Goal: Information Seeking & Learning: Learn about a topic

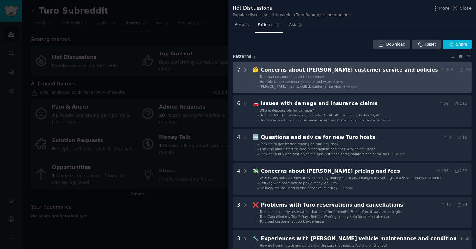
scroll to position [18, 0]
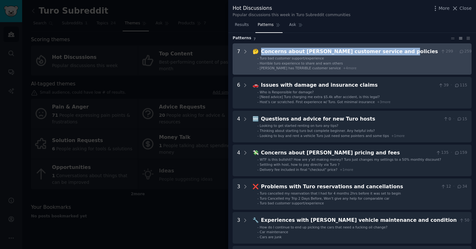
drag, startPoint x: 393, startPoint y: 52, endPoint x: 258, endPoint y: 52, distance: 135.0
click at [258, 52] on div "🤔 Concerns about Turo's customer service and policies 299 · 259" at bounding box center [362, 52] width 219 height 8
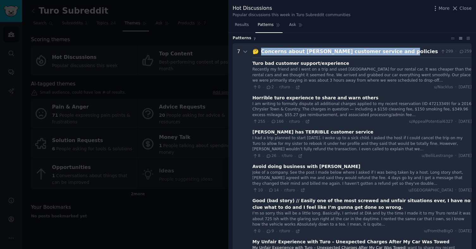
scroll to position [29, 0]
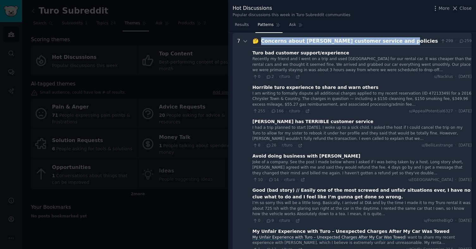
copy div "Concerns about Turo's customer service and policies"
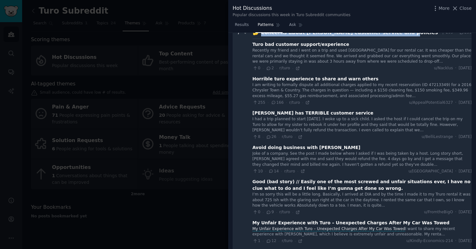
scroll to position [0, 0]
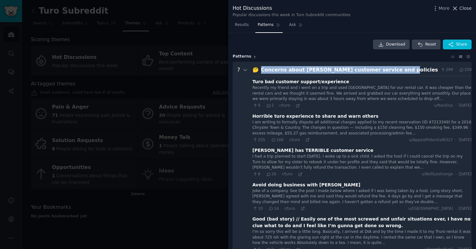
click at [461, 8] on span "Close" at bounding box center [466, 8] width 12 height 7
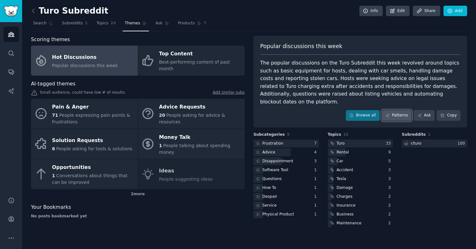
click at [390, 111] on link "Patterns" at bounding box center [397, 115] width 30 height 11
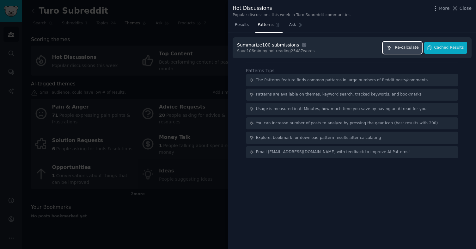
click at [409, 52] on button "Re-calculate" at bounding box center [402, 48] width 39 height 12
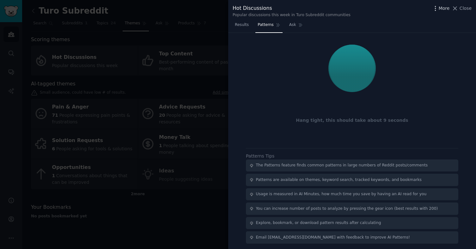
click at [437, 7] on icon "button" at bounding box center [435, 8] width 7 height 7
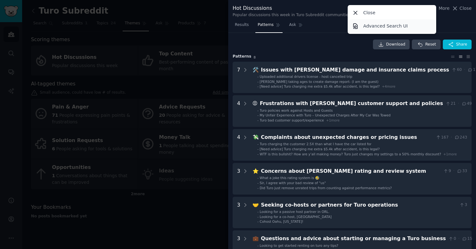
click at [404, 28] on p "Advanced Search UI" at bounding box center [385, 26] width 45 height 7
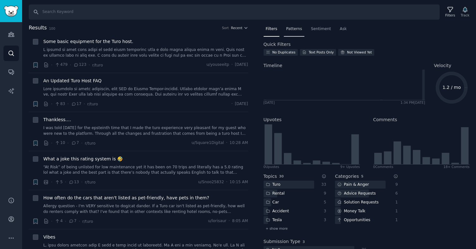
click at [294, 29] on span "Patterns" at bounding box center [294, 29] width 16 height 6
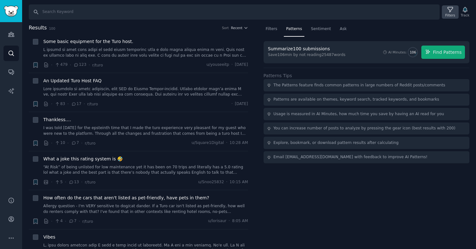
click at [451, 8] on icon at bounding box center [450, 9] width 7 height 7
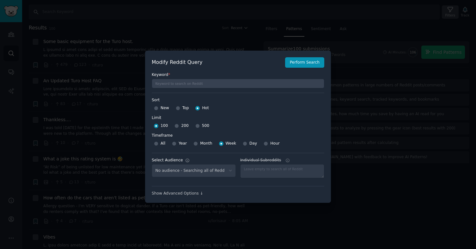
select select "e87dd3a2e0"
click at [195, 125] on input "500" at bounding box center [197, 126] width 4 height 4
radio input "true"
click at [312, 65] on button "Perform Search" at bounding box center [304, 62] width 39 height 11
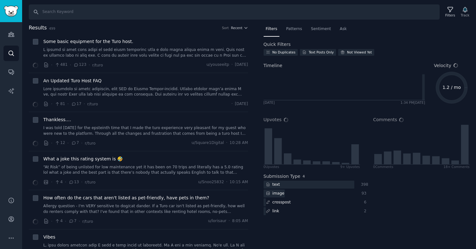
click at [296, 30] on span "Patterns" at bounding box center [294, 29] width 16 height 6
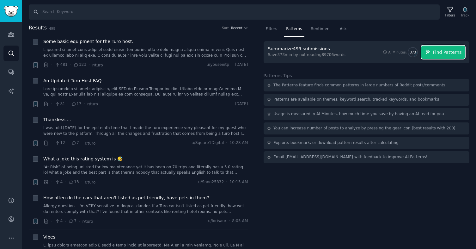
click at [447, 50] on span "Find Patterns" at bounding box center [447, 52] width 29 height 7
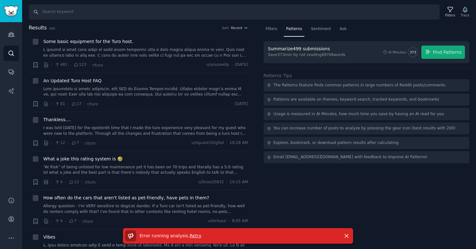
click at [192, 236] on span "Retry" at bounding box center [196, 235] width 12 height 5
click at [450, 14] on div "Filters" at bounding box center [451, 15] width 10 height 4
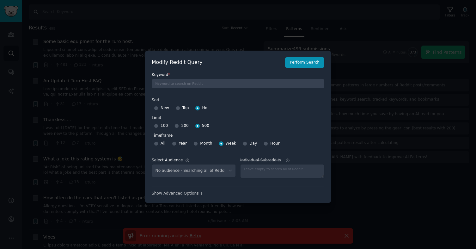
select select "e87dd3a2e0"
click at [178, 126] on div "200" at bounding box center [182, 126] width 14 height 10
click at [176, 126] on input "200" at bounding box center [177, 126] width 4 height 4
radio input "true"
click at [178, 107] on input "Top" at bounding box center [178, 108] width 4 height 4
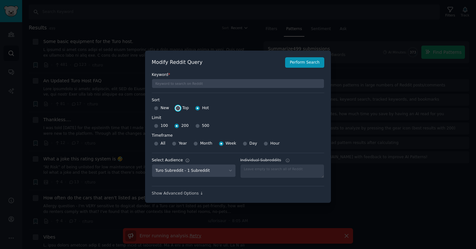
radio input "true"
drag, startPoint x: 154, startPoint y: 145, endPoint x: 236, endPoint y: 132, distance: 83.2
click at [236, 132] on div "Timeframe Timeframe All Year Month Week Day Hour" at bounding box center [238, 140] width 173 height 18
click at [174, 142] on input "Year" at bounding box center [174, 143] width 4 height 4
radio input "true"
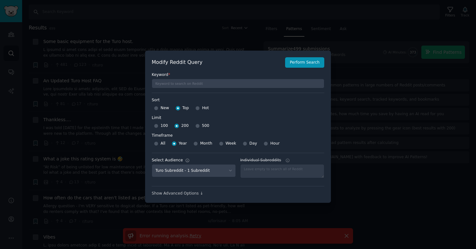
click at [297, 68] on div "Keyword *" at bounding box center [238, 78] width 173 height 21
click at [297, 65] on button "Perform Search" at bounding box center [304, 62] width 39 height 11
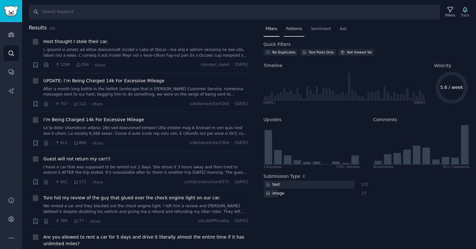
click at [295, 29] on span "Patterns" at bounding box center [294, 29] width 16 height 6
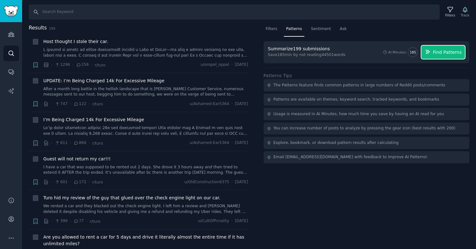
click at [448, 55] on span "Find Patterns" at bounding box center [447, 52] width 29 height 7
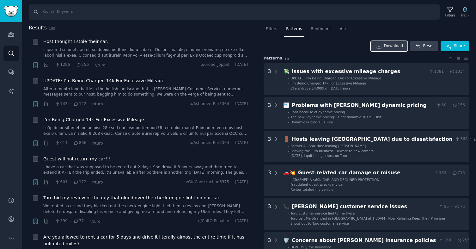
click at [389, 45] on span "Download" at bounding box center [393, 46] width 19 height 6
click at [451, 15] on div "Filters" at bounding box center [451, 15] width 10 height 4
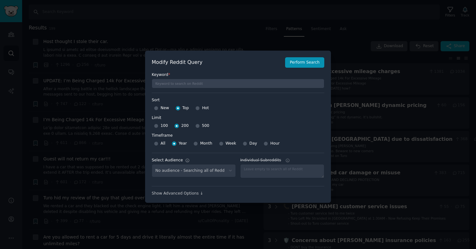
select select "e87dd3a2e0"
click at [197, 126] on input "500" at bounding box center [197, 126] width 4 height 4
radio input "true"
click at [302, 63] on button "Perform Search" at bounding box center [304, 62] width 39 height 11
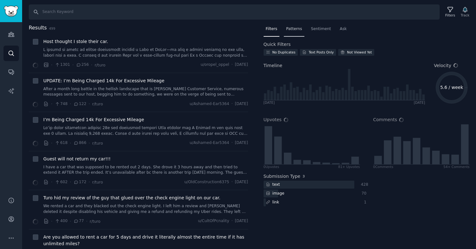
click at [295, 30] on span "Patterns" at bounding box center [294, 29] width 16 height 6
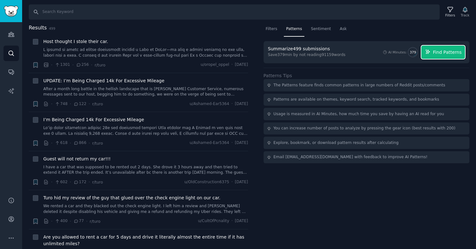
click at [438, 51] on span "Find Patterns" at bounding box center [447, 52] width 29 height 7
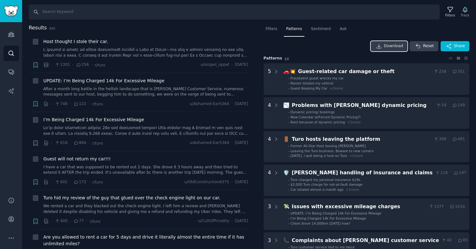
click at [394, 46] on span "Download" at bounding box center [393, 46] width 19 height 6
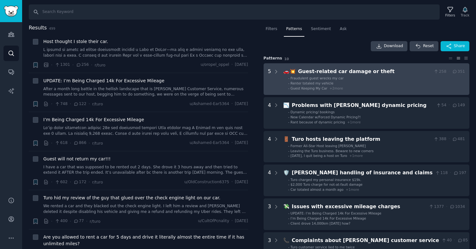
click at [394, 72] on div "Guest-related car damage or theft" at bounding box center [364, 72] width 133 height 8
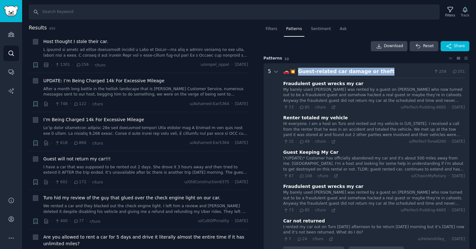
drag, startPoint x: 386, startPoint y: 70, endPoint x: 292, endPoint y: 72, distance: 93.6
click at [292, 72] on div "🚗💥 Guest-related car damage or theft 258 · 351" at bounding box center [374, 72] width 182 height 8
copy div "🚗💥 Guest-related car damage or theft"
click at [403, 70] on div "Guest-related car damage or theft" at bounding box center [364, 72] width 133 height 8
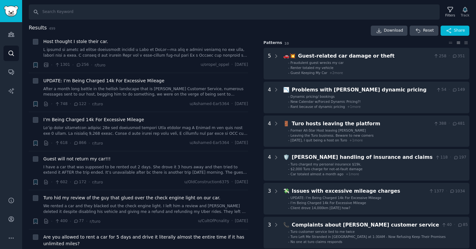
scroll to position [8, 0]
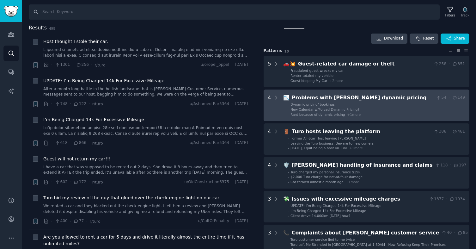
click at [391, 98] on div "Problems with Turo's dynamic pricing" at bounding box center [363, 98] width 142 height 8
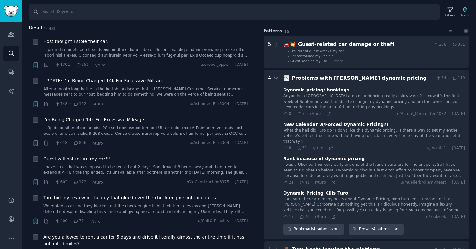
scroll to position [28, 0]
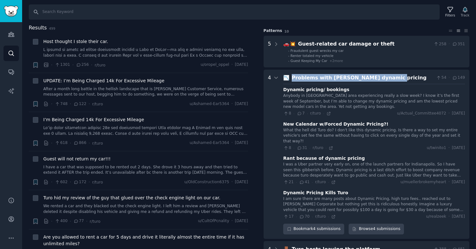
drag, startPoint x: 388, startPoint y: 77, endPoint x: 292, endPoint y: 79, distance: 96.5
click at [292, 79] on div "Problems with Turo's dynamic pricing" at bounding box center [363, 78] width 142 height 8
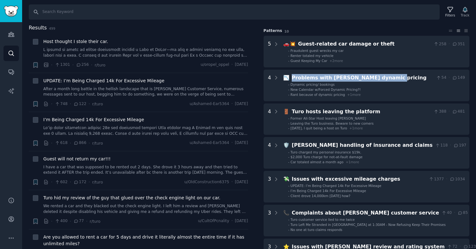
copy div "Problems with Turo's dynamic pricing"
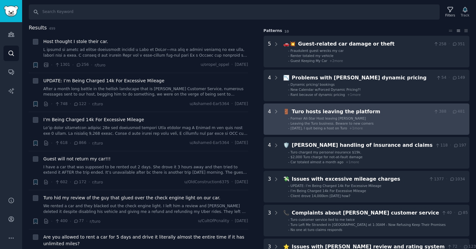
click at [374, 109] on div "Turo hosts leaving the platform" at bounding box center [361, 112] width 139 height 8
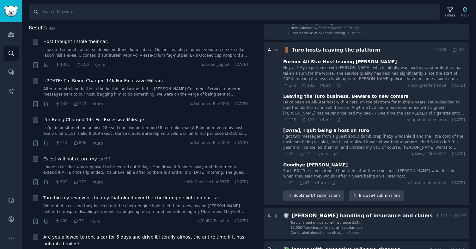
scroll to position [89, 0]
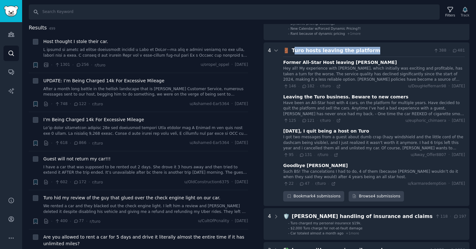
drag, startPoint x: 375, startPoint y: 49, endPoint x: 293, endPoint y: 50, distance: 81.6
click at [293, 50] on div "Turo hosts leaving the platform" at bounding box center [361, 51] width 139 height 8
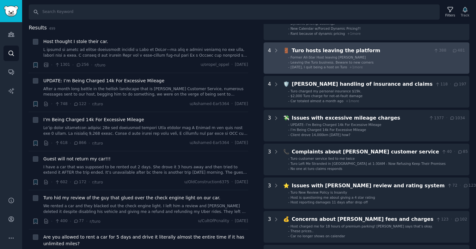
click at [324, 69] on platform "4 🚪 Turo hosts leaving the platform 388 · 481 - Former All-Star Host leaving Tu…" at bounding box center [367, 58] width 206 height 32
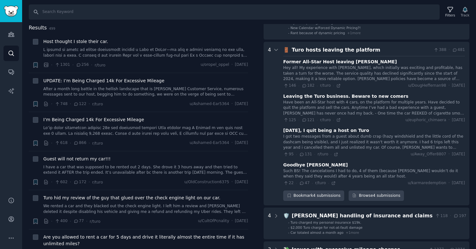
scroll to position [85, 0]
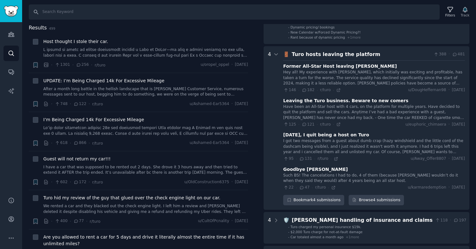
click at [346, 77] on div "Hey all! My experience with Turo, which initially was exciting and profitable, …" at bounding box center [374, 78] width 182 height 17
click at [330, 68] on div "Former All-Star Host leaving Turo" at bounding box center [340, 66] width 114 height 7
click at [306, 91] on icon at bounding box center [305, 90] width 6 height 4
click at [338, 65] on div "Former All-Star Host leaving Turo" at bounding box center [340, 66] width 114 height 7
click at [363, 52] on div "Turo hosts leaving the platform" at bounding box center [361, 55] width 139 height 8
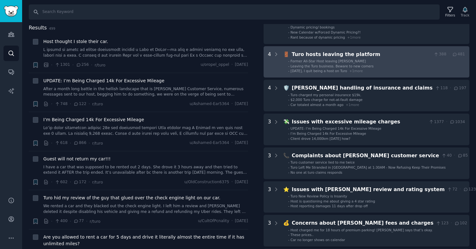
click at [458, 55] on span "481" at bounding box center [458, 55] width 13 height 6
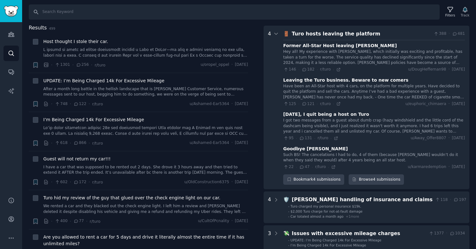
scroll to position [107, 0]
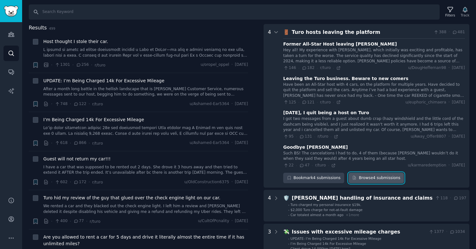
click at [377, 178] on link "Browse 4 submissions" at bounding box center [376, 178] width 55 height 11
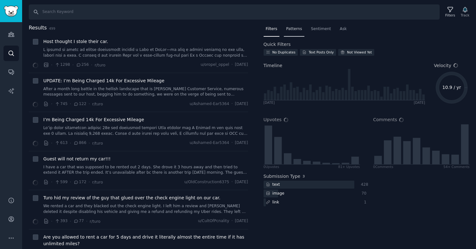
click at [293, 28] on span "Patterns" at bounding box center [294, 29] width 16 height 6
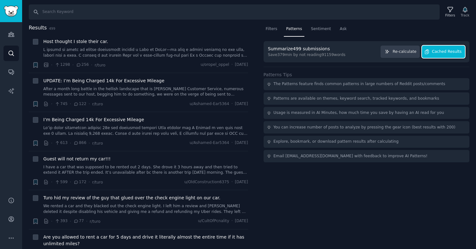
click at [444, 51] on span "Cached Results" at bounding box center [447, 52] width 30 height 6
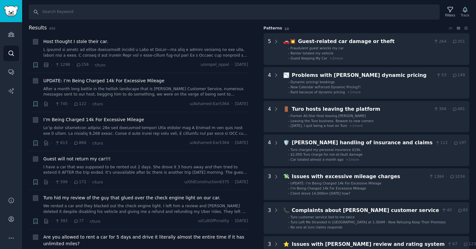
scroll to position [31, 0]
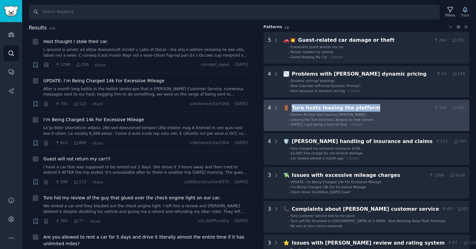
drag, startPoint x: 374, startPoint y: 107, endPoint x: 290, endPoint y: 105, distance: 84.1
click at [290, 105] on div "🚪 Turo hosts leaving the platform 394 · 481" at bounding box center [374, 108] width 182 height 8
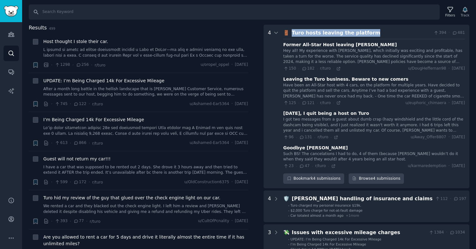
scroll to position [107, 0]
copy div "Turo hosts leaving the platform"
click at [378, 31] on div "Turo hosts leaving the platform" at bounding box center [361, 32] width 139 height 8
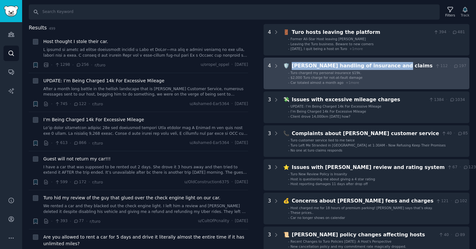
drag, startPoint x: 396, startPoint y: 65, endPoint x: 291, endPoint y: 67, distance: 105.0
click at [292, 67] on div "Turo's handling of insurance and claims" at bounding box center [362, 66] width 141 height 8
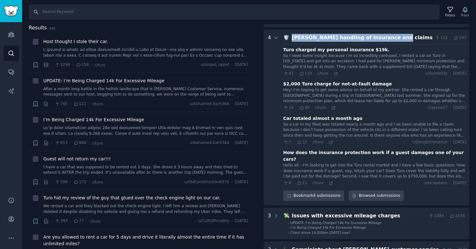
scroll to position [141, 0]
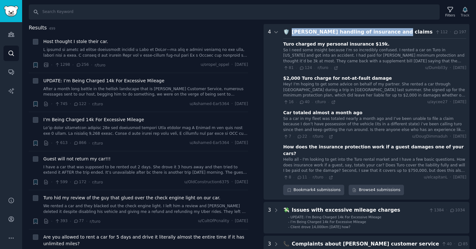
copy div "Turo's handling of insurance and claims"
click at [395, 35] on div "Turo's handling of insurance and claims" at bounding box center [362, 32] width 141 height 8
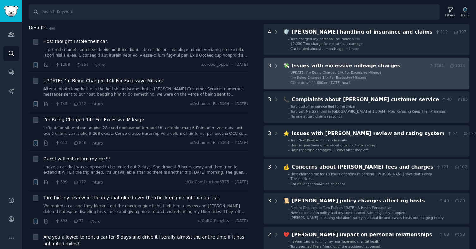
click at [391, 67] on div "Issues with excessive mileage charges" at bounding box center [359, 66] width 135 height 8
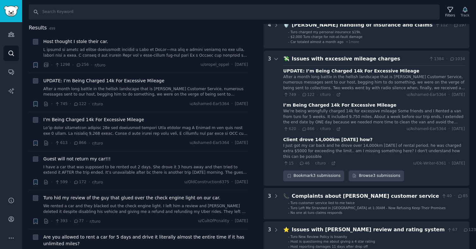
scroll to position [150, 0]
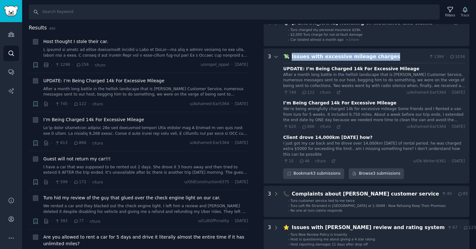
drag, startPoint x: 385, startPoint y: 55, endPoint x: 290, endPoint y: 58, distance: 95.2
click at [290, 58] on div "💸 Issues with excessive mileage charges 1384 · 1034" at bounding box center [374, 57] width 182 height 8
copy div "Issues with excessive mileage charges"
click at [407, 55] on div "Issues with excessive mileage charges" at bounding box center [359, 57] width 135 height 8
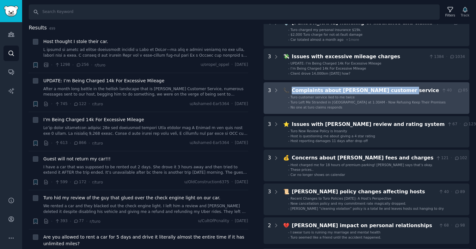
drag, startPoint x: 404, startPoint y: 91, endPoint x: 288, endPoint y: 89, distance: 115.8
click at [288, 89] on div "📞 Complaints about Turo's customer service 40 · 85" at bounding box center [375, 91] width 185 height 8
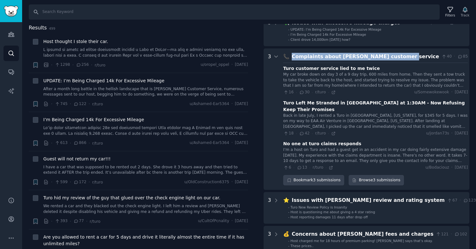
scroll to position [208, 0]
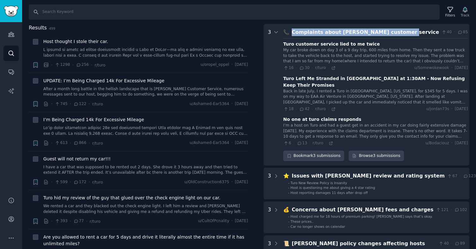
copy div "📞 Complaints about Turo's customer service"
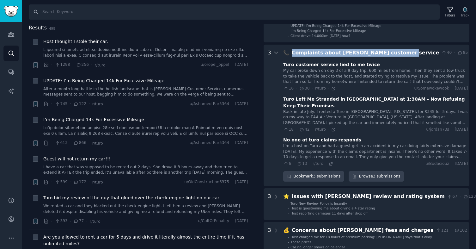
scroll to position [197, 0]
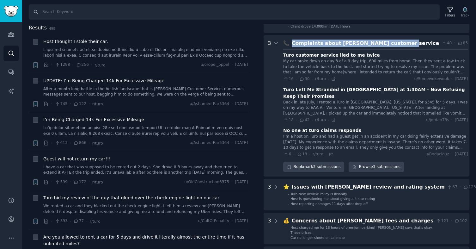
click at [404, 44] on div "Complaints about Turo's customer service" at bounding box center [365, 44] width 147 height 8
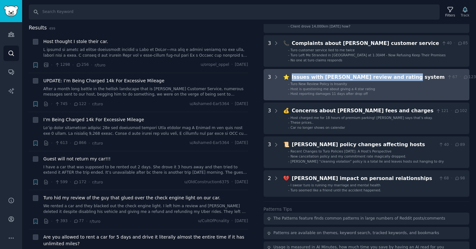
drag, startPoint x: 402, startPoint y: 77, endPoint x: 290, endPoint y: 76, distance: 111.6
click at [290, 76] on div "⭐ Issues with Turo's review and rating system 67 · 123" at bounding box center [379, 77] width 193 height 8
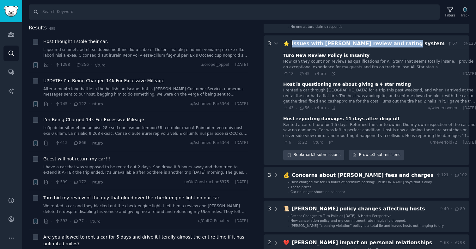
scroll to position [242, 0]
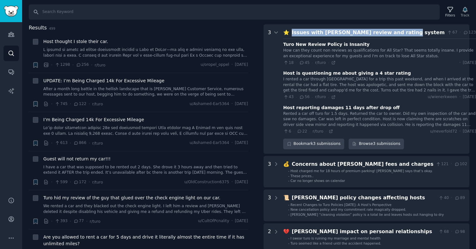
copy div "Issues with Turo's review and rating system"
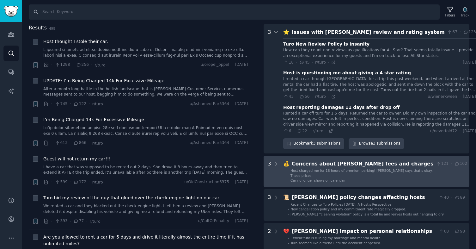
click at [391, 163] on div "Concerns about Turo's fees and charges" at bounding box center [363, 164] width 142 height 8
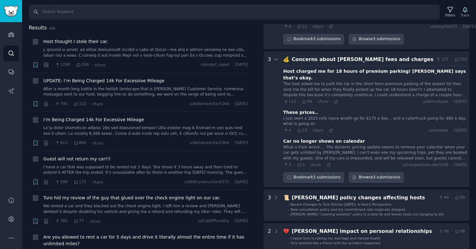
scroll to position [345, 0]
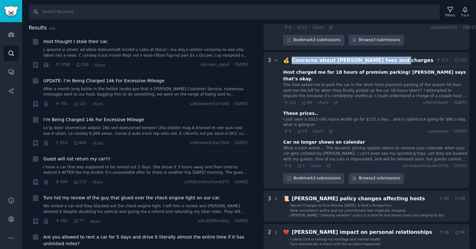
drag, startPoint x: 392, startPoint y: 61, endPoint x: 291, endPoint y: 58, distance: 100.9
click at [292, 58] on div "Concerns about Turo's fees and charges" at bounding box center [363, 61] width 142 height 8
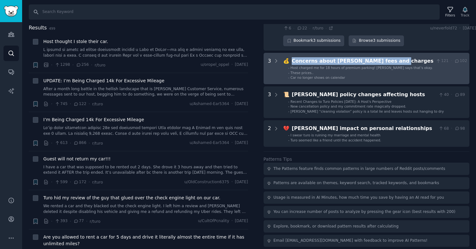
scroll to position [345, 0]
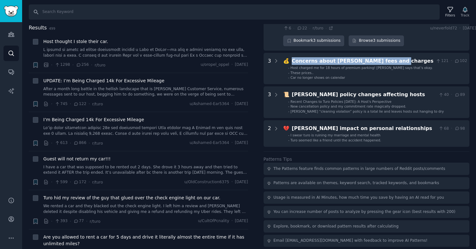
copy div "Concerns about Turo's fees and charges"
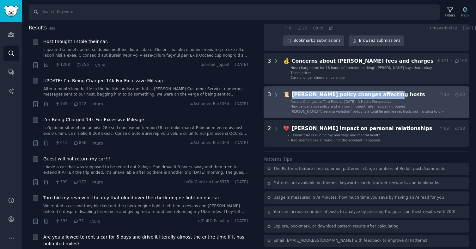
drag, startPoint x: 388, startPoint y: 93, endPoint x: 290, endPoint y: 95, distance: 98.7
click at [290, 95] on div "📜 Turo's policy changes affecting hosts 40 · 89" at bounding box center [374, 95] width 182 height 8
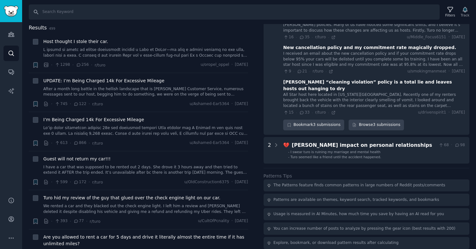
scroll to position [442, 0]
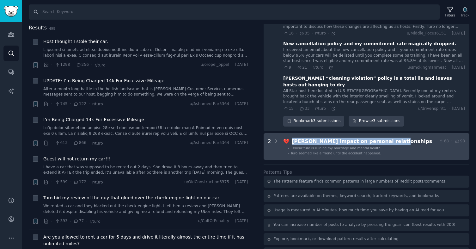
drag, startPoint x: 389, startPoint y: 135, endPoint x: 292, endPoint y: 135, distance: 97.4
click at [292, 138] on div "Turo's impact on personal relationships" at bounding box center [364, 142] width 145 height 8
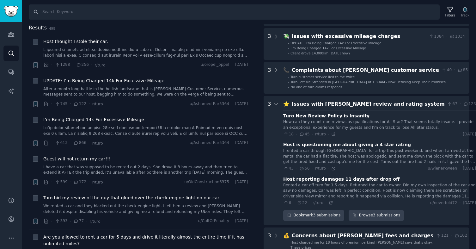
scroll to position [0, 0]
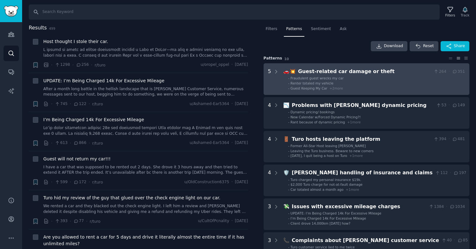
click at [339, 90] on span "+ 2 more" at bounding box center [336, 88] width 14 height 4
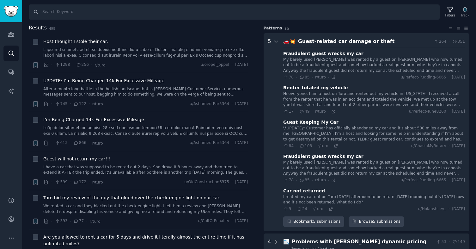
scroll to position [39, 0]
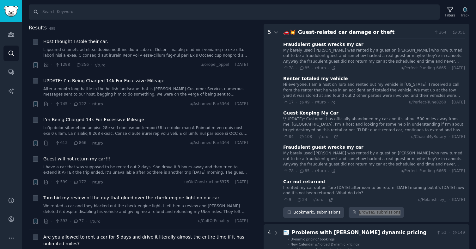
drag, startPoint x: 365, startPoint y: 211, endPoint x: 91, endPoint y: 1, distance: 346.0
click at [0, 0] on div "Account Audiences Search Conversations AI Reports Help Account More Search Filt…" at bounding box center [238, 124] width 476 height 249
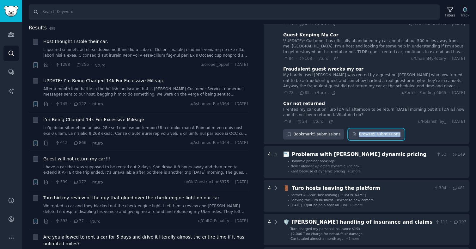
scroll to position [119, 0]
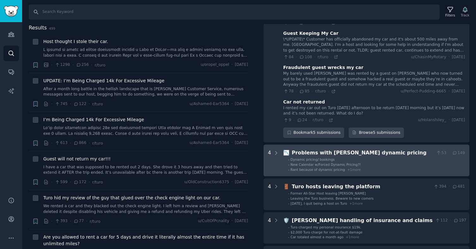
click at [383, 168] on li "- Rant because of dynamic pricing + 1 more" at bounding box center [376, 169] width 177 height 4
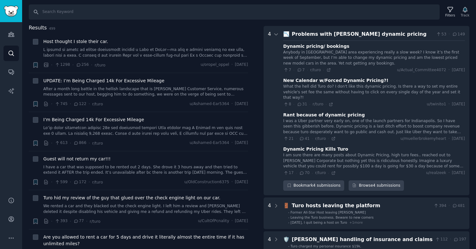
scroll to position [239, 0]
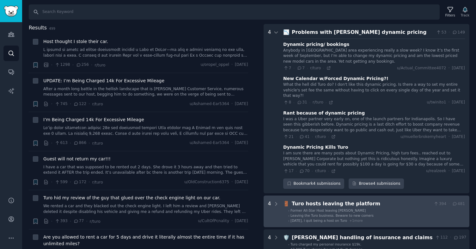
click at [427, 218] on li "- Today, I quit being a host on Turo + 1 more" at bounding box center [376, 220] width 177 height 4
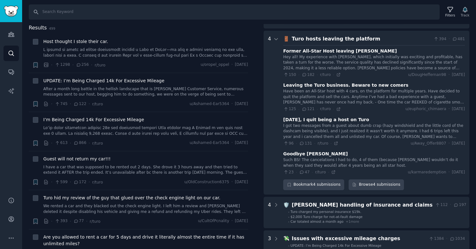
scroll to position [405, 0]
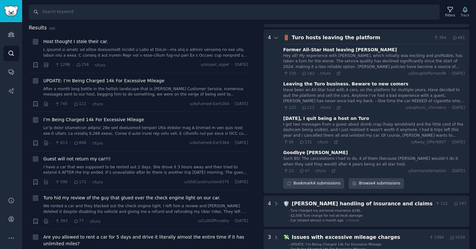
click at [427, 218] on li "- Car totaled almost a month ago + 1 more" at bounding box center [377, 220] width 178 height 4
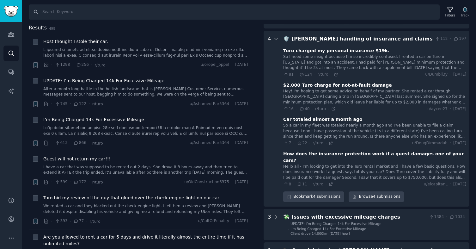
scroll to position [571, 0]
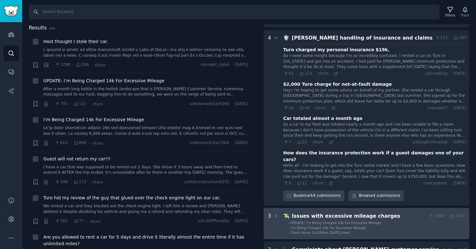
click at [415, 225] on li "- I’m Being Charged 14k For Excessive Mileage" at bounding box center [376, 227] width 177 height 4
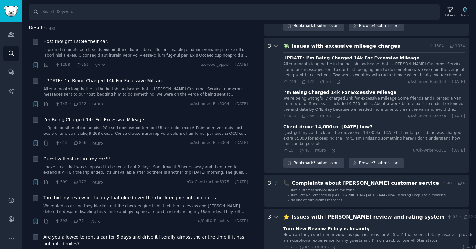
scroll to position [742, 0]
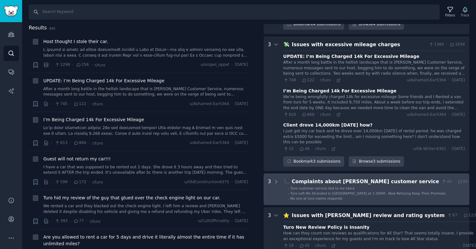
click at [410, 178] on div "Complaints about Turo's customer service" at bounding box center [365, 182] width 147 height 8
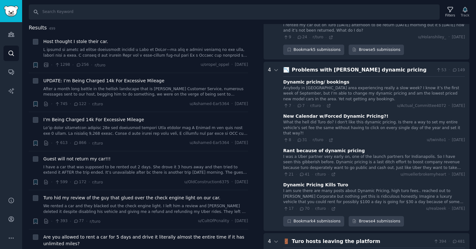
scroll to position [0, 0]
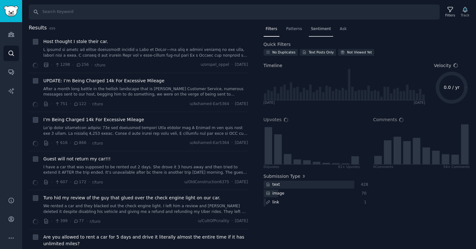
click at [325, 25] on div "Sentiment" at bounding box center [321, 30] width 24 height 13
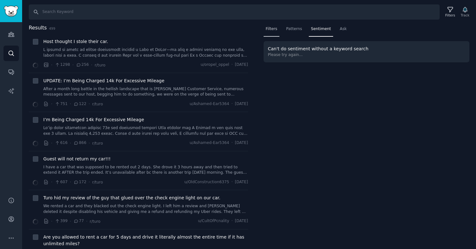
click at [275, 26] on span "Filters" at bounding box center [272, 29] width 12 height 6
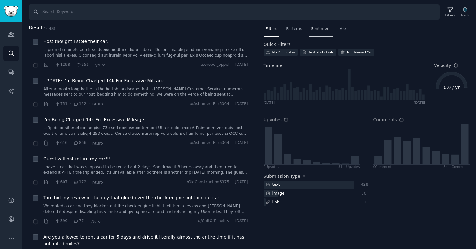
click at [313, 30] on span "Sentiment" at bounding box center [321, 29] width 20 height 6
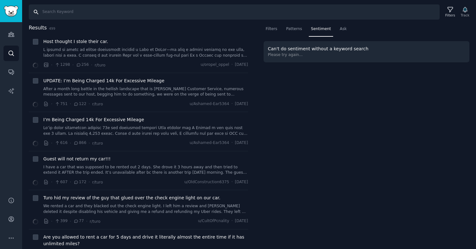
click at [224, 10] on input "Search" at bounding box center [234, 11] width 411 height 15
type input "turo"
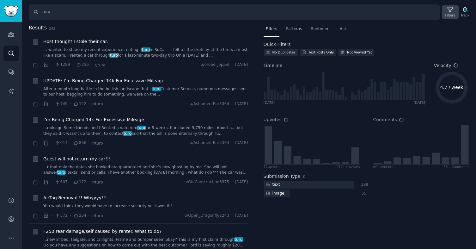
click at [451, 10] on icon at bounding box center [450, 9] width 5 height 5
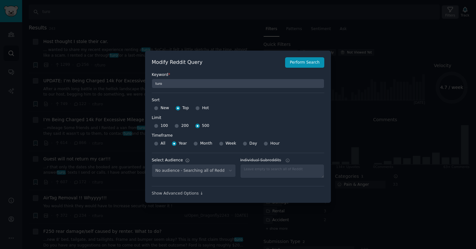
select select "e87dd3a2e0"
click at [393, 40] on div at bounding box center [238, 124] width 476 height 249
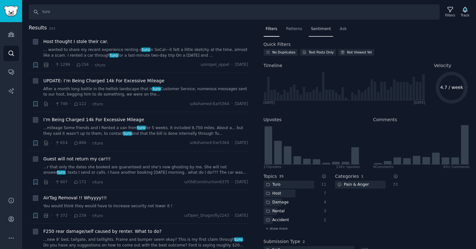
click at [317, 26] on span "Sentiment" at bounding box center [321, 29] width 20 height 6
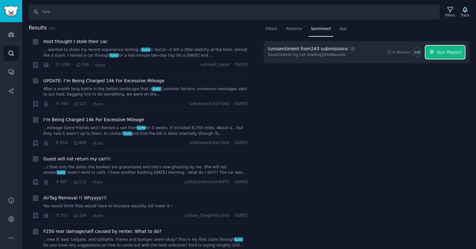
click at [446, 55] on span "Run Report" at bounding box center [449, 52] width 25 height 7
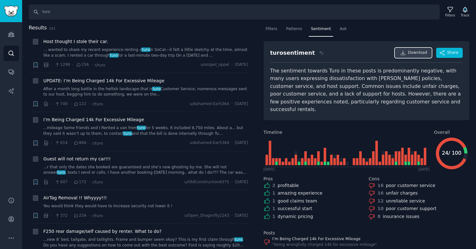
click at [406, 52] on link "Download" at bounding box center [413, 53] width 37 height 10
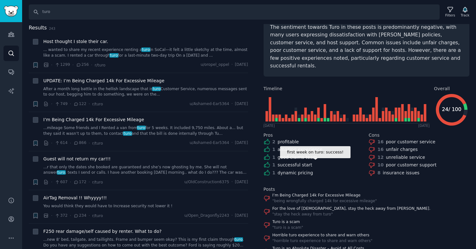
scroll to position [55, 0]
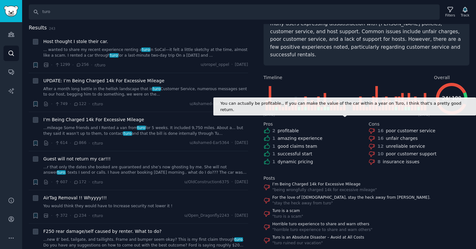
click at [298, 127] on div "2 profitable" at bounding box center [314, 130] width 101 height 7
click at [266, 127] on icon at bounding box center [267, 130] width 7 height 7
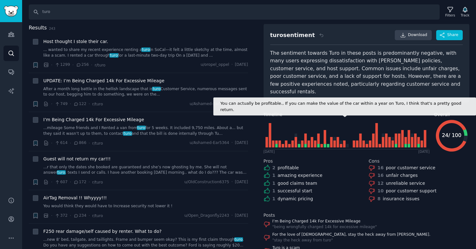
scroll to position [0, 0]
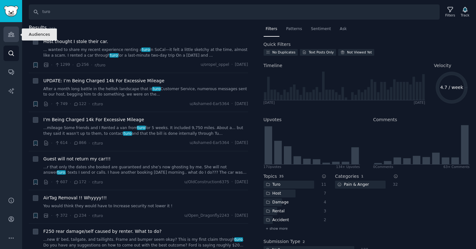
click at [11, 34] on icon "Sidebar" at bounding box center [11, 34] width 6 height 4
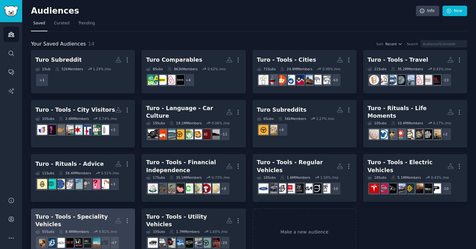
click at [92, 214] on div "Turo - Tools - Speciality Vehicles" at bounding box center [75, 220] width 80 height 15
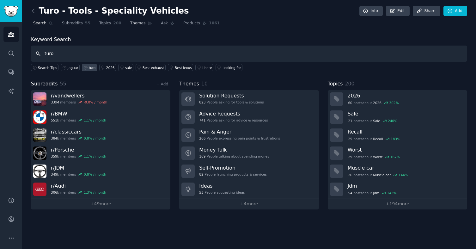
type input "turo"
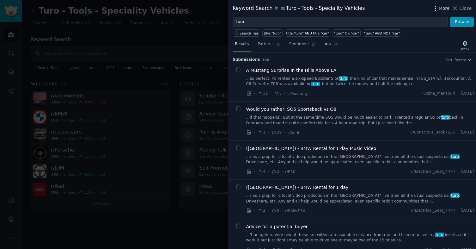
click at [440, 9] on span "More" at bounding box center [444, 8] width 11 height 7
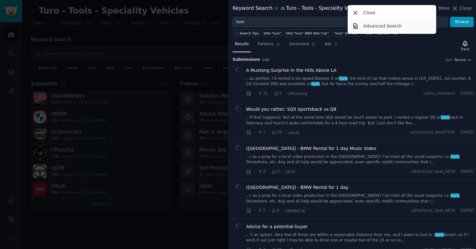
click at [398, 28] on p "Advanced Search" at bounding box center [382, 26] width 39 height 7
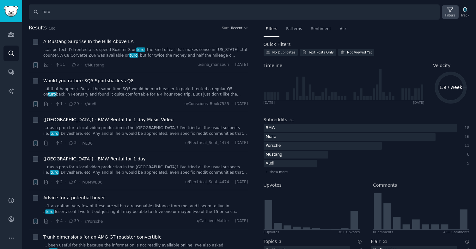
click at [447, 13] on div "Filters" at bounding box center [451, 15] width 10 height 4
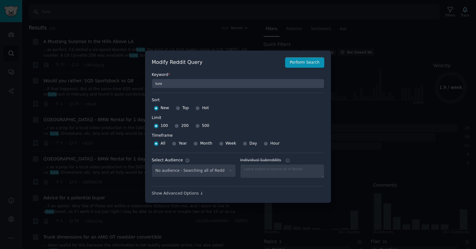
select select "3ace8956b9"
click at [196, 125] on input "500" at bounding box center [197, 126] width 4 height 4
radio input "true"
click at [173, 144] on input "Year" at bounding box center [174, 143] width 4 height 4
radio input "true"
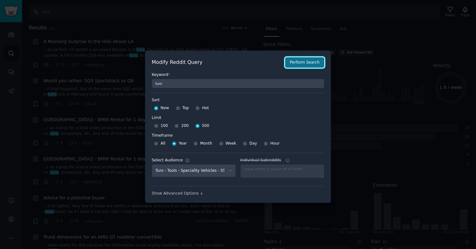
click at [302, 60] on button "Perform Search" at bounding box center [304, 62] width 39 height 11
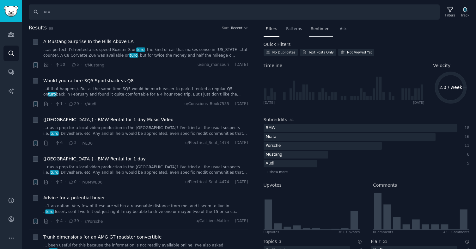
click at [318, 28] on span "Sentiment" at bounding box center [321, 29] width 20 height 6
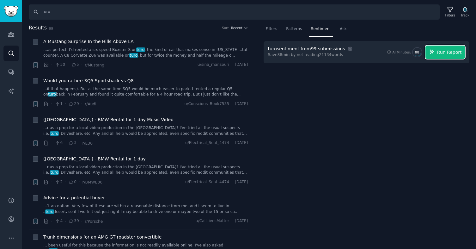
click at [442, 51] on span "Run Report" at bounding box center [449, 52] width 25 height 7
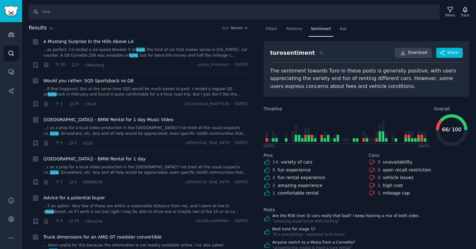
scroll to position [39, 0]
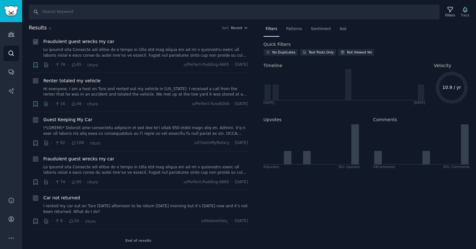
click at [94, 49] on link at bounding box center [145, 52] width 205 height 11
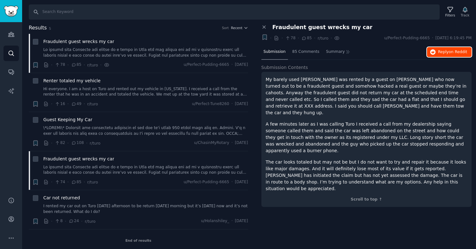
click at [448, 49] on span "Reply on Reddit" at bounding box center [452, 52] width 29 height 6
click at [149, 94] on link "Hi everyone. I am a host on Turo and rented out my vehicle in New York. I recei…" at bounding box center [145, 91] width 205 height 11
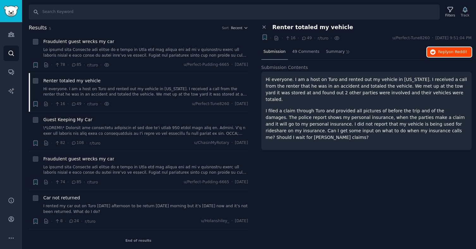
click at [452, 50] on span "on Reddit" at bounding box center [458, 52] width 18 height 4
click at [131, 49] on link at bounding box center [145, 52] width 205 height 11
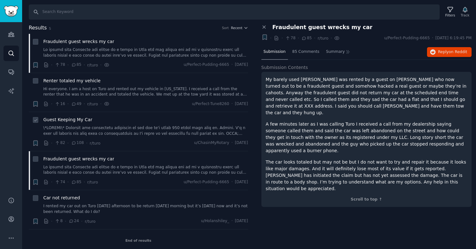
click at [132, 125] on div "Guest Keeping My Car" at bounding box center [145, 126] width 205 height 20
click at [125, 52] on link at bounding box center [145, 52] width 205 height 11
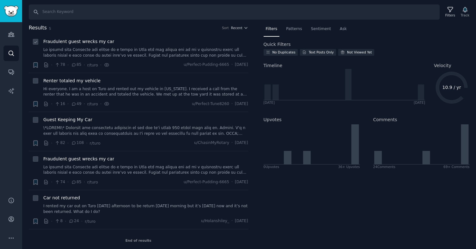
click at [124, 54] on link at bounding box center [145, 52] width 205 height 11
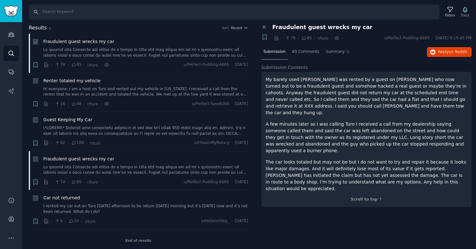
click at [126, 59] on div "Fraudulent guest wrecks my car · 78 · 85 · r/turo · u/Perfect-Pudding-6665 · Mo…" at bounding box center [145, 53] width 205 height 30
click at [120, 127] on link at bounding box center [145, 130] width 205 height 11
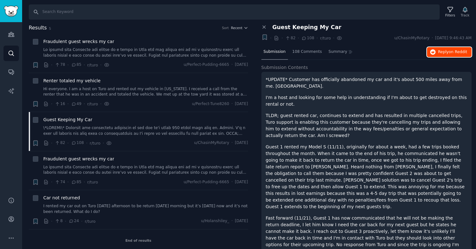
click at [444, 49] on span "Reply on Reddit" at bounding box center [452, 52] width 29 height 6
click at [142, 207] on link "I rented my car out on Turo on Friday afternoon to be return on Sunday morning …" at bounding box center [145, 208] width 205 height 11
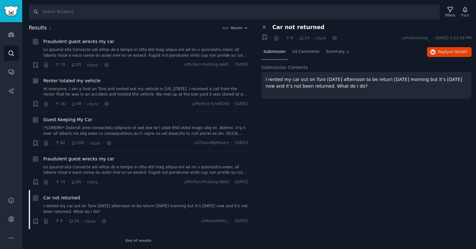
click at [122, 89] on link "Hi everyone. I am a host on Turo and rented out my vehicle in New York. I recei…" at bounding box center [145, 91] width 205 height 11
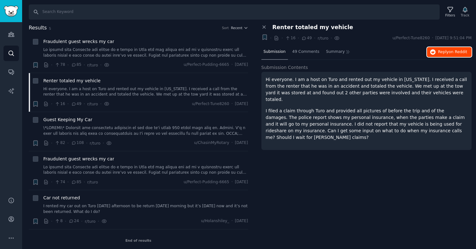
click at [444, 53] on span "Reply on Reddit" at bounding box center [452, 52] width 29 height 6
click at [132, 129] on link at bounding box center [145, 130] width 205 height 11
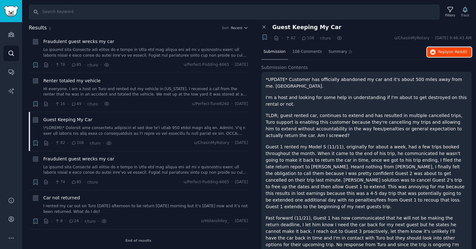
click at [445, 53] on span "Reply on Reddit" at bounding box center [452, 52] width 29 height 6
click at [128, 87] on link "Hi everyone. I am a host on Turo and rented out my vehicle in New York. I recei…" at bounding box center [145, 91] width 205 height 11
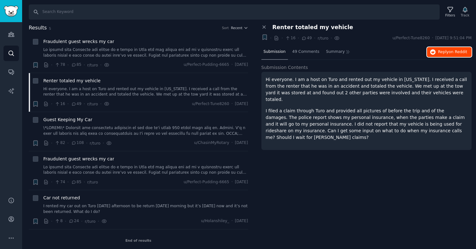
click at [446, 52] on span "Reply on Reddit" at bounding box center [452, 52] width 29 height 6
click at [128, 204] on link "I rented my car out on Turo on Friday afternoon to be return on Sunday morning …" at bounding box center [145, 208] width 205 height 11
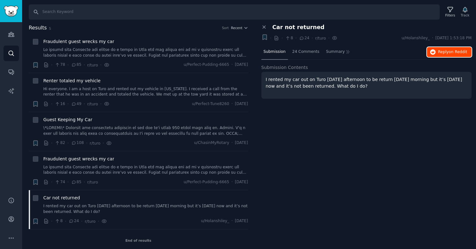
click at [440, 49] on span "Reply on Reddit" at bounding box center [452, 52] width 29 height 6
click at [264, 28] on icon at bounding box center [265, 27] width 6 height 6
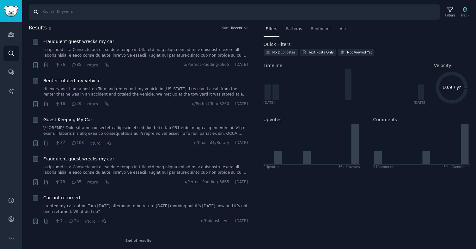
click at [61, 12] on input "Search" at bounding box center [234, 11] width 411 height 15
click at [9, 53] on icon "Sidebar" at bounding box center [11, 53] width 7 height 7
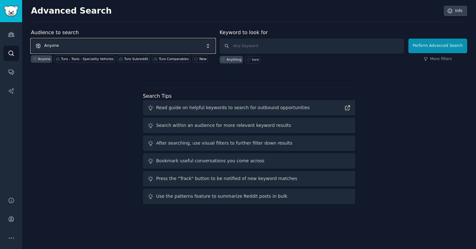
click at [111, 46] on span "Anyone" at bounding box center [123, 46] width 184 height 15
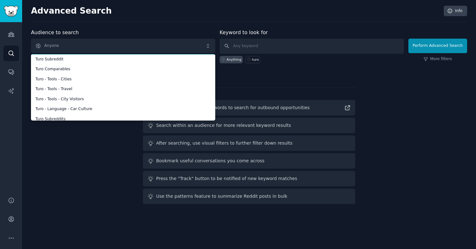
scroll to position [14, 0]
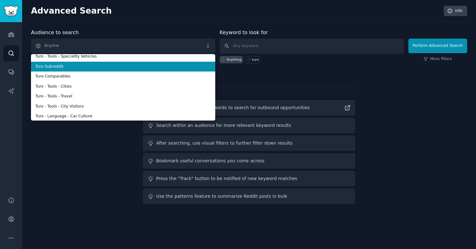
click at [113, 67] on span "Turo Subreddit" at bounding box center [122, 67] width 175 height 6
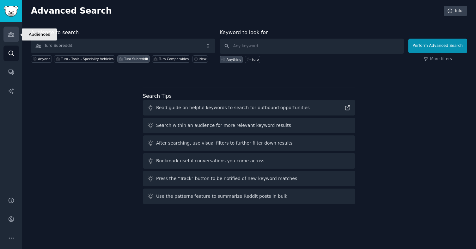
click at [10, 38] on link "Audiences" at bounding box center [10, 34] width 15 height 15
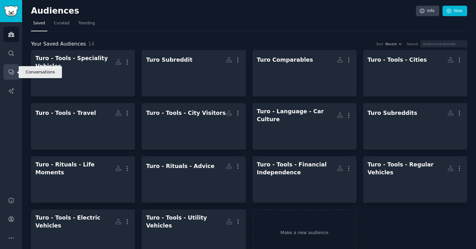
click at [8, 75] on icon "Sidebar" at bounding box center [11, 72] width 7 height 7
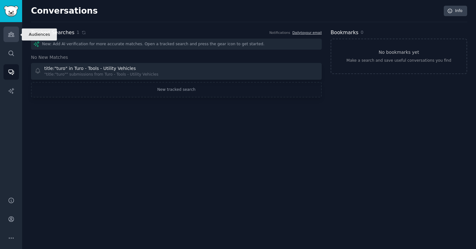
click at [9, 37] on icon "Sidebar" at bounding box center [11, 34] width 7 height 7
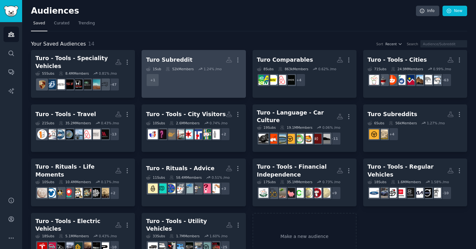
click at [181, 62] on div "Turo Subreddit" at bounding box center [169, 60] width 46 height 8
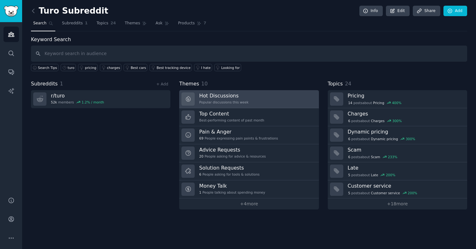
click at [221, 98] on h3 "Hot Discussions" at bounding box center [223, 95] width 49 height 7
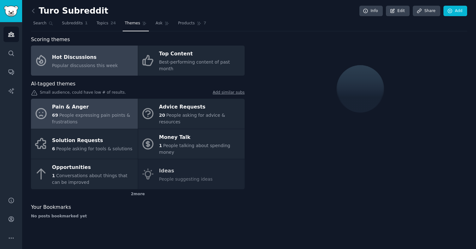
click at [102, 105] on div "Pain & Anger" at bounding box center [93, 107] width 83 height 10
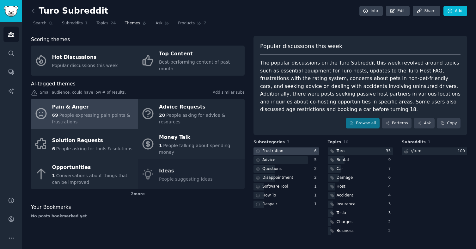
click at [276, 152] on div "Frustration 6 Advice 5 Questions 2 Disappointment 2 Software Tool 1 How To 1 De…" at bounding box center [286, 177] width 65 height 61
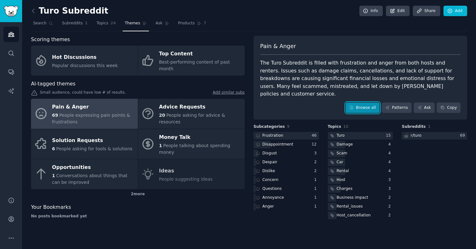
click at [361, 103] on link "Browse all" at bounding box center [363, 107] width 34 height 11
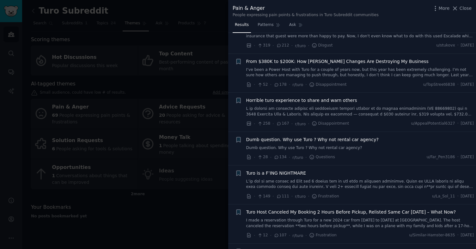
scroll to position [29, 0]
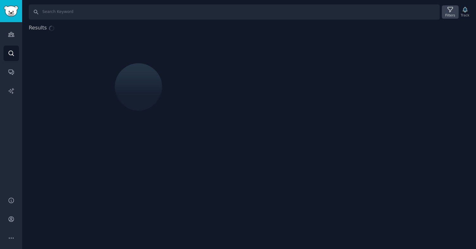
click at [450, 10] on icon at bounding box center [450, 9] width 7 height 7
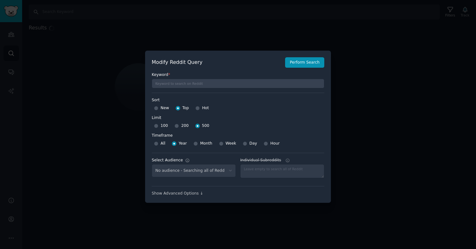
select select "e87dd3a2e0"
click at [195, 144] on input "Month" at bounding box center [196, 143] width 4 height 4
radio input "true"
click at [157, 126] on input "100" at bounding box center [156, 126] width 4 height 4
radio input "true"
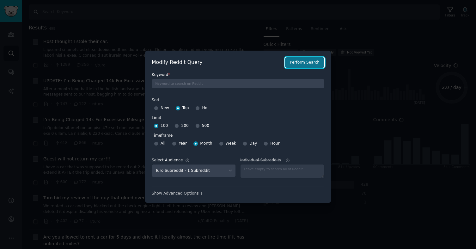
click at [297, 65] on button "Perform Search" at bounding box center [304, 62] width 39 height 11
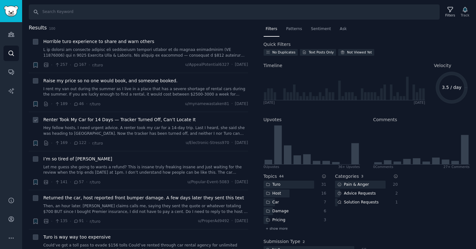
click at [155, 132] on link "Hey fellow hosts, I need urgent advice. A renter took my car for a 14-day trip.…" at bounding box center [145, 130] width 205 height 11
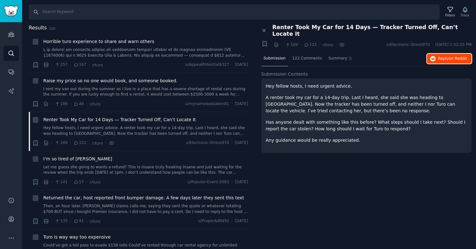
click at [444, 56] on span "Reply on Reddit" at bounding box center [452, 59] width 29 height 6
